Goal: Check status: Check status

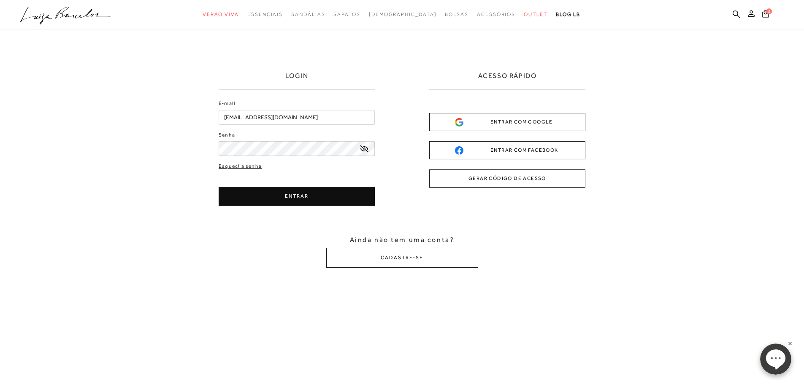
click at [294, 197] on button "ENTRAR" at bounding box center [297, 196] width 156 height 19
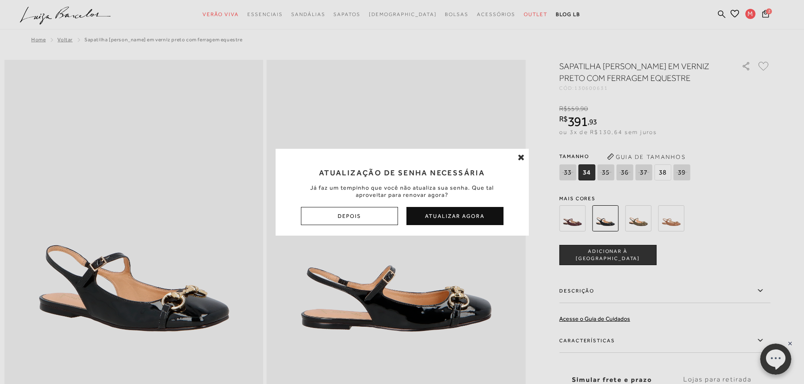
click at [451, 213] on button "Atualizar Agora" at bounding box center [454, 216] width 97 height 18
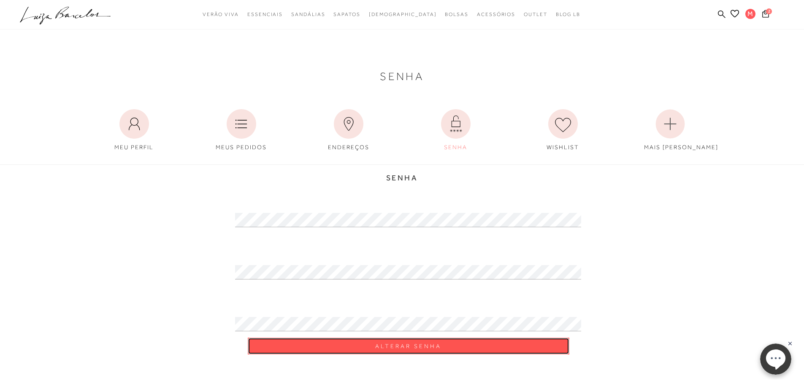
click at [423, 340] on button "Alterar Senha" at bounding box center [408, 346] width 321 height 17
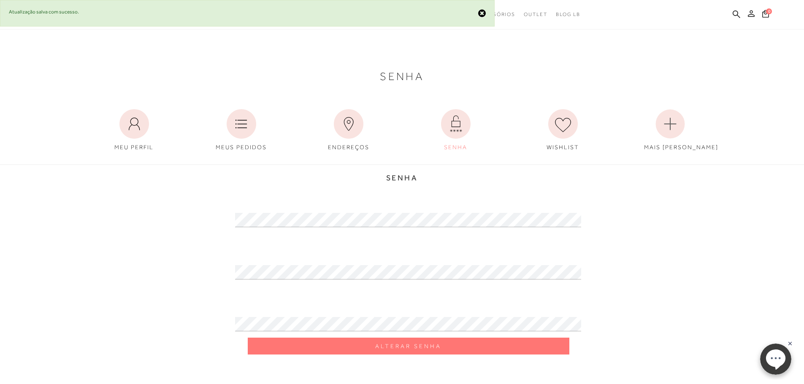
click at [752, 11] on icon at bounding box center [751, 13] width 7 height 7
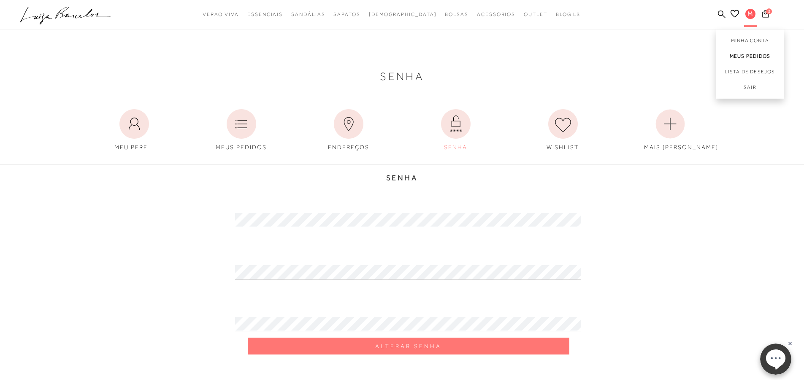
click at [750, 51] on link "Meus Pedidos" at bounding box center [750, 57] width 68 height 16
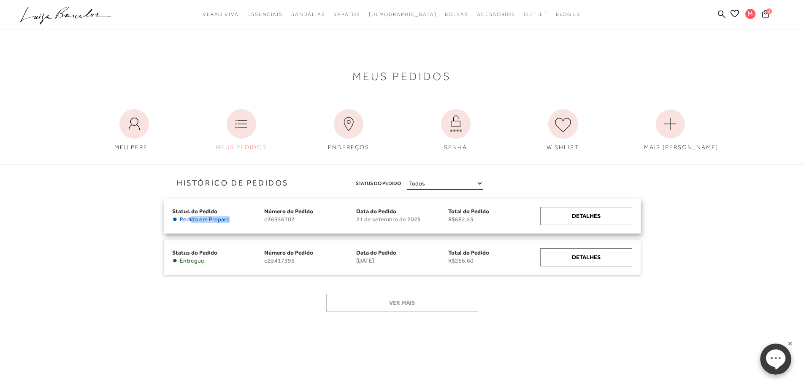
drag, startPoint x: 192, startPoint y: 219, endPoint x: 235, endPoint y: 218, distance: 42.6
click at [235, 218] on span "• Pedido em [GEOGRAPHIC_DATA]" at bounding box center [218, 219] width 92 height 7
click at [394, 216] on span "21 de setembro de 2025" at bounding box center [402, 219] width 92 height 7
click at [578, 213] on div "Detalhes" at bounding box center [586, 216] width 92 height 18
